Goal: Task Accomplishment & Management: Manage account settings

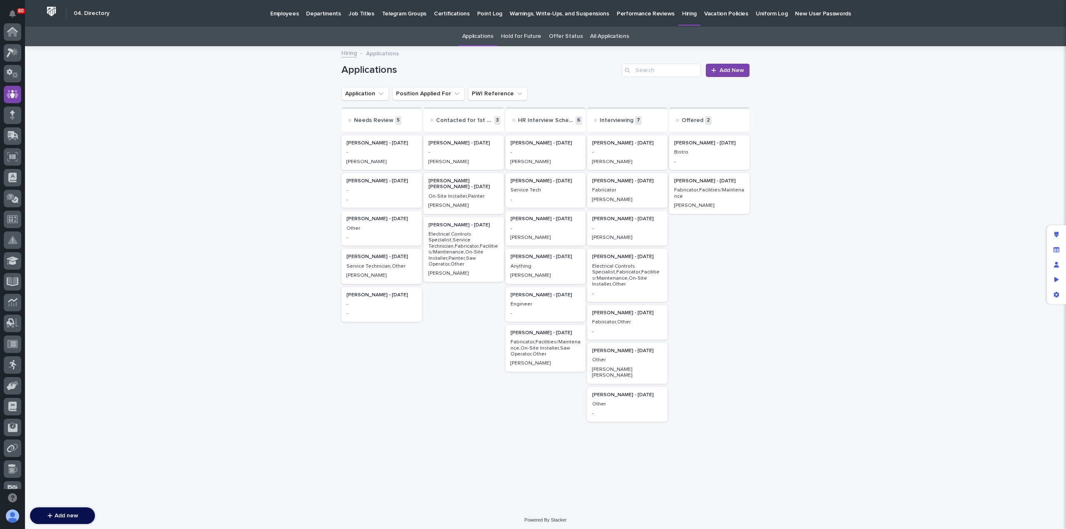
scroll to position [62, 0]
click at [535, 269] on p "Anything" at bounding box center [545, 267] width 70 height 6
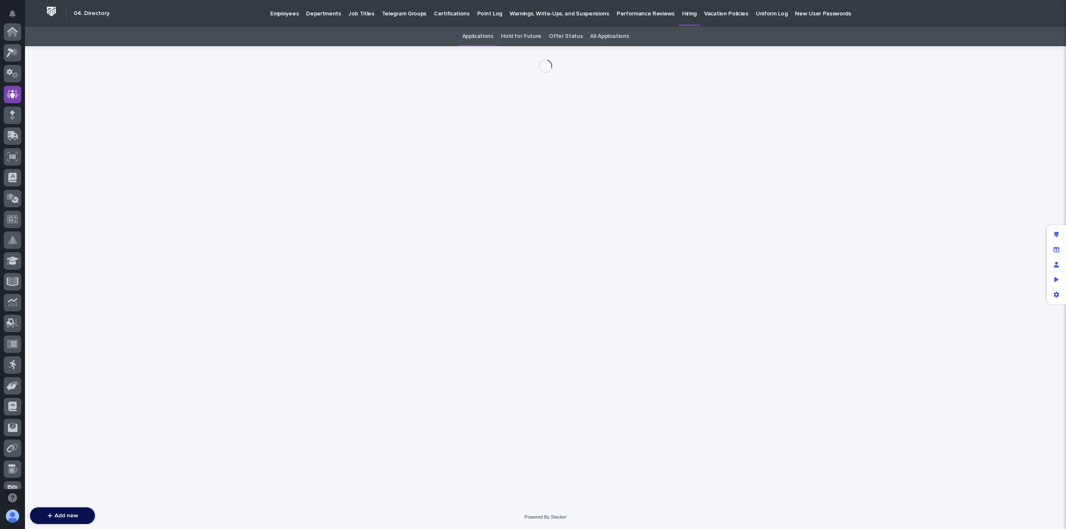
scroll to position [62, 0]
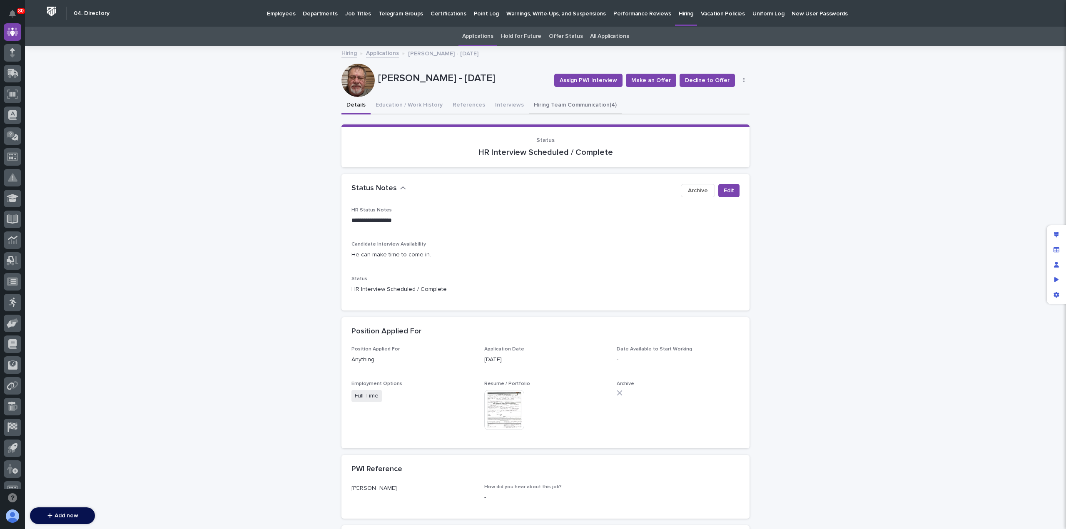
click at [563, 108] on button "Hiring Team Communication (4)" at bounding box center [575, 105] width 93 height 17
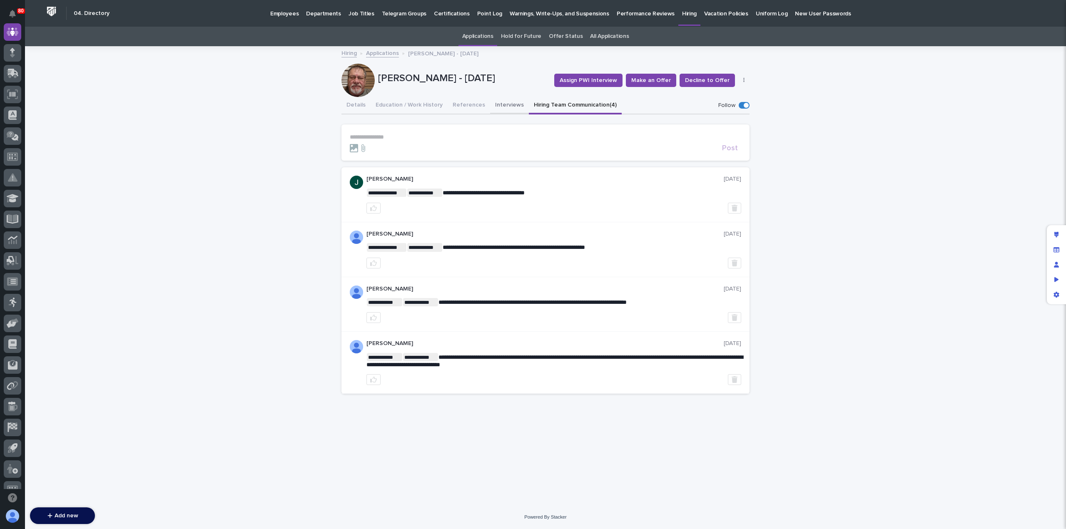
click at [500, 107] on button "Interviews" at bounding box center [509, 105] width 39 height 17
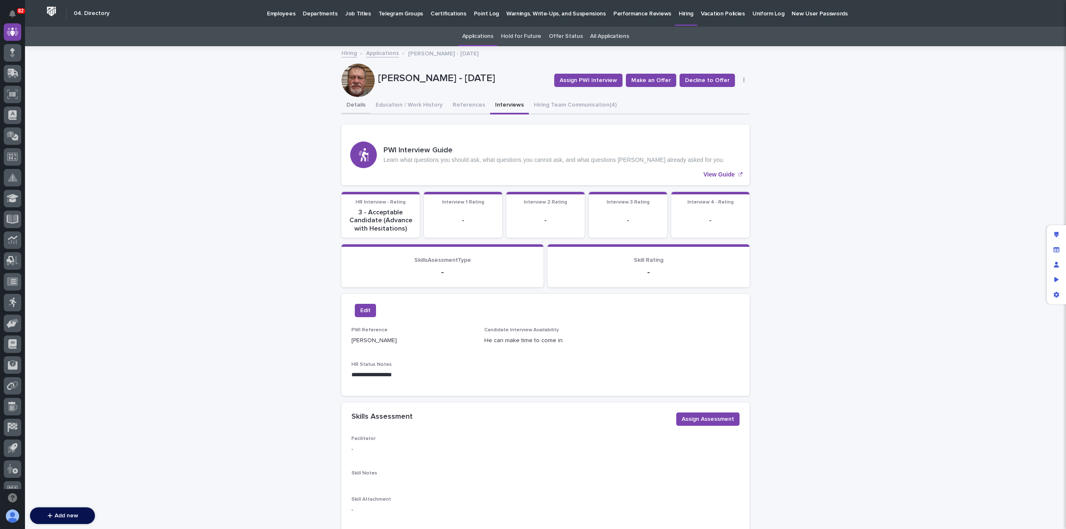
drag, startPoint x: 360, startPoint y: 107, endPoint x: 364, endPoint y: 114, distance: 7.9
click at [360, 107] on button "Details" at bounding box center [355, 105] width 29 height 17
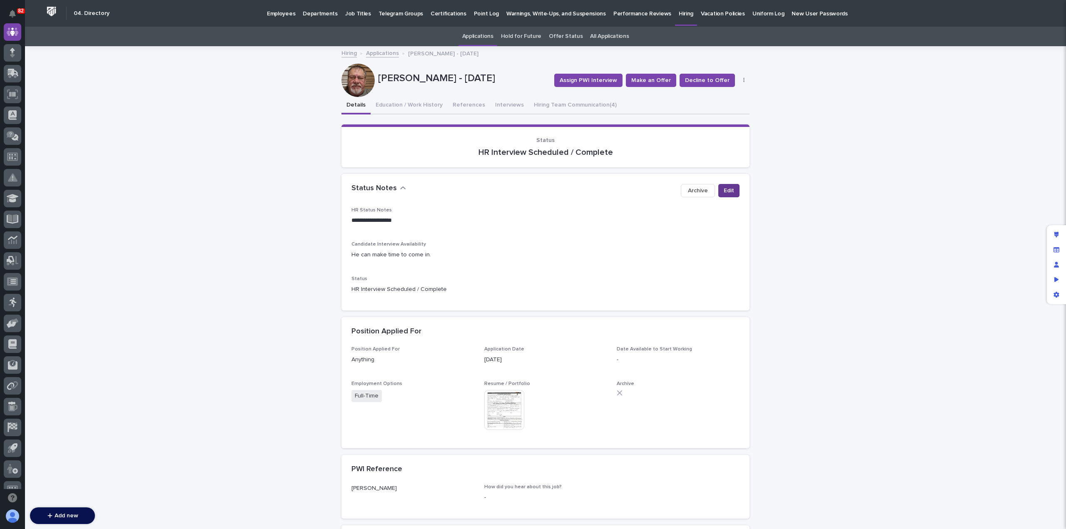
click at [724, 190] on span "Edit" at bounding box center [729, 191] width 10 height 8
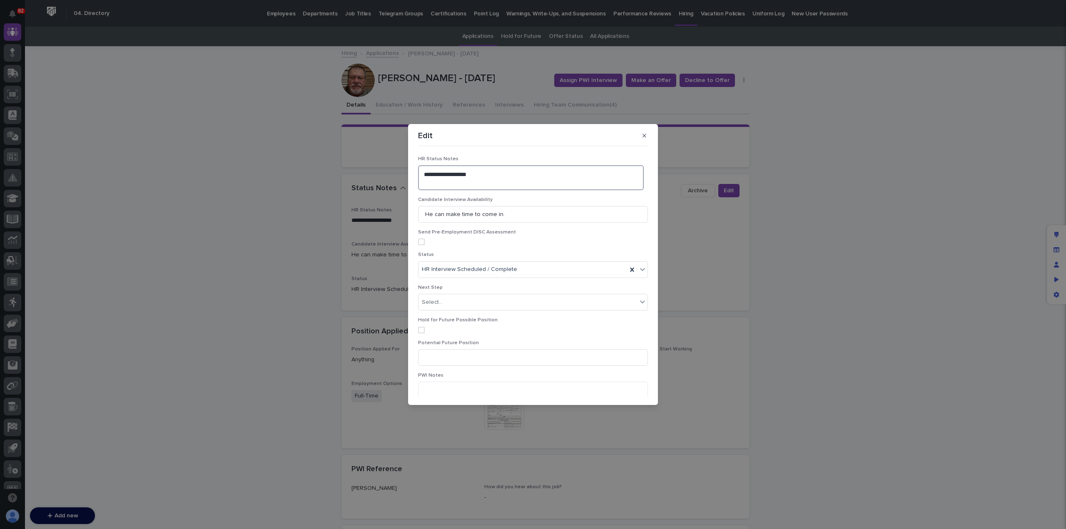
click at [443, 184] on textarea "**********" at bounding box center [531, 177] width 226 height 25
type textarea "**********"
click at [537, 274] on div "HR Interview Scheduled / Complete" at bounding box center [522, 270] width 209 height 14
click at [492, 338] on div "Interviewing" at bounding box center [530, 343] width 225 height 15
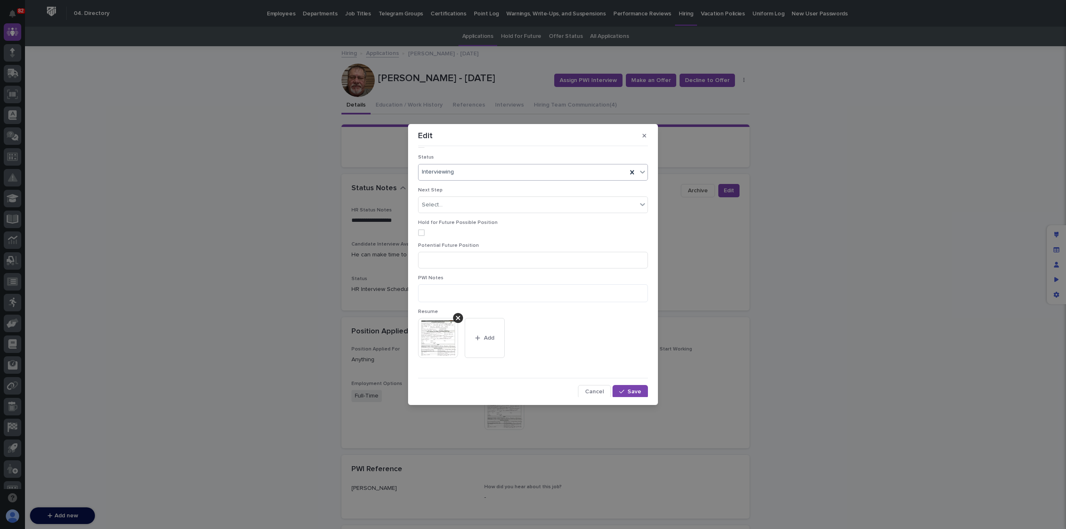
scroll to position [98, 0]
click at [619, 387] on button "Save" at bounding box center [629, 390] width 35 height 13
